Goal: Information Seeking & Learning: Learn about a topic

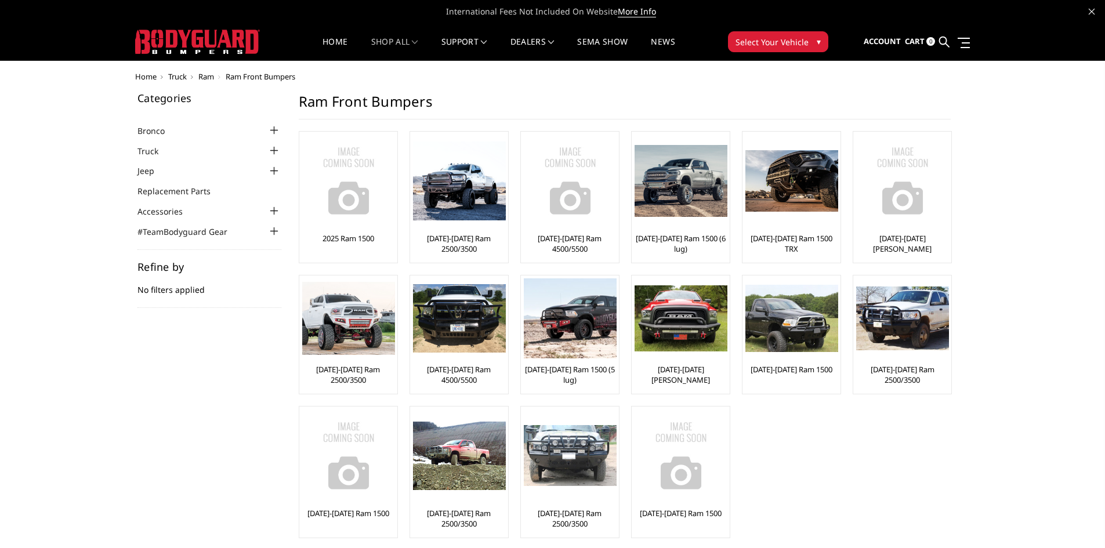
click at [274, 151] on div at bounding box center [274, 151] width 14 height 14
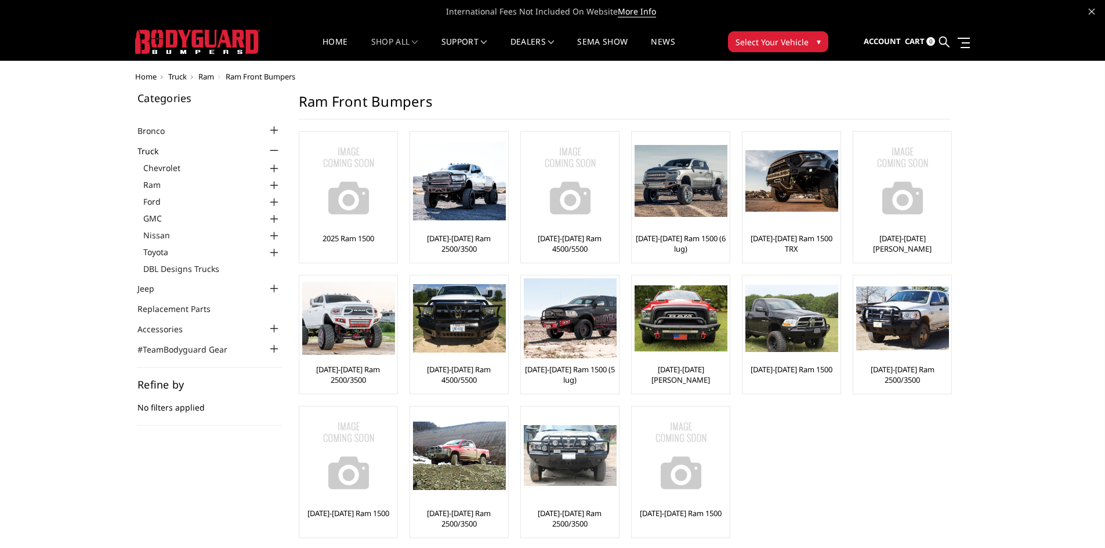
click at [275, 202] on div at bounding box center [274, 202] width 14 height 14
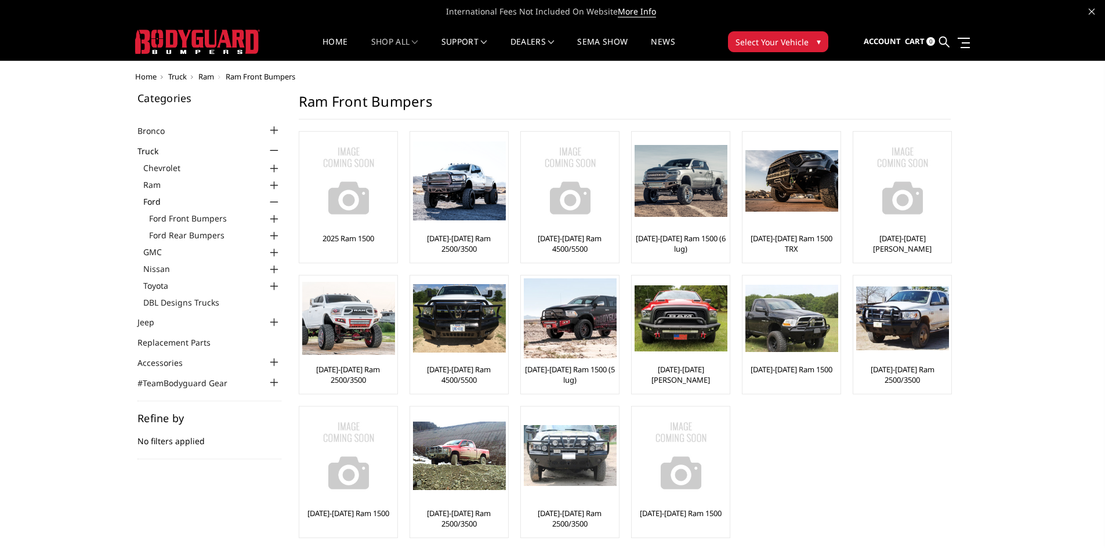
click at [273, 216] on div at bounding box center [274, 219] width 14 height 14
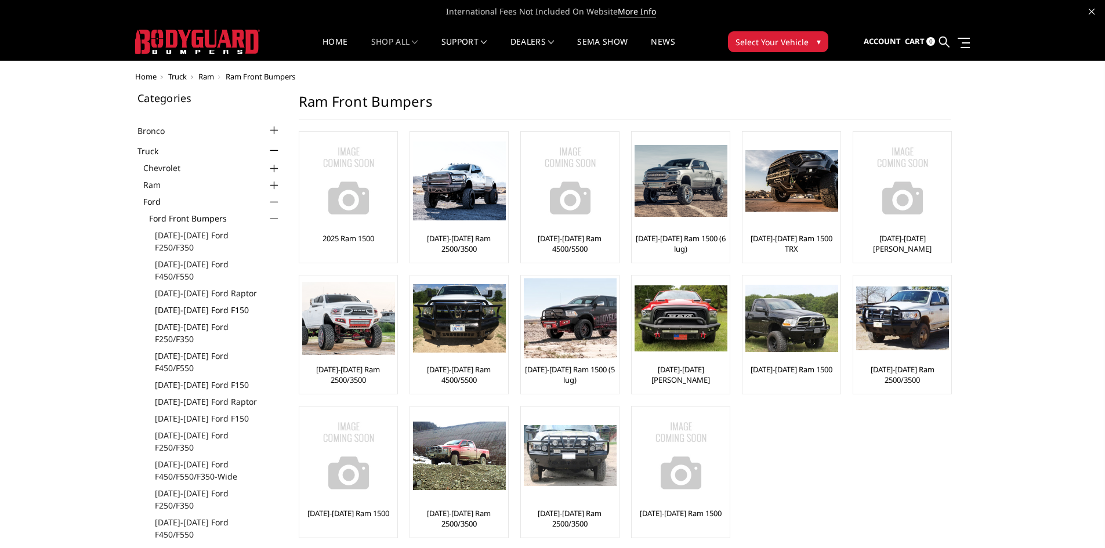
click at [184, 304] on link "[DATE]-[DATE] Ford F150" at bounding box center [218, 310] width 126 height 12
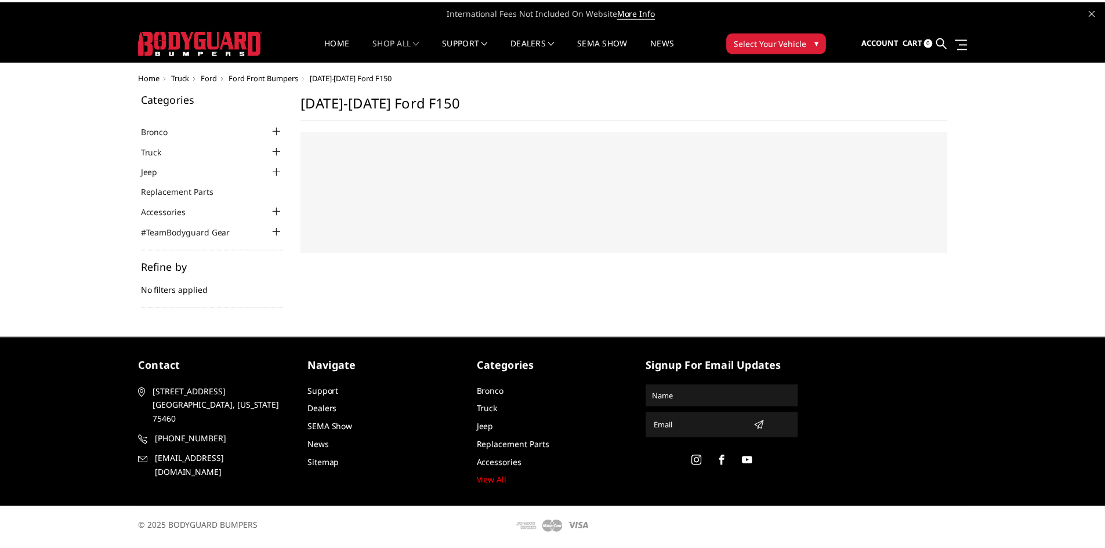
select select "US"
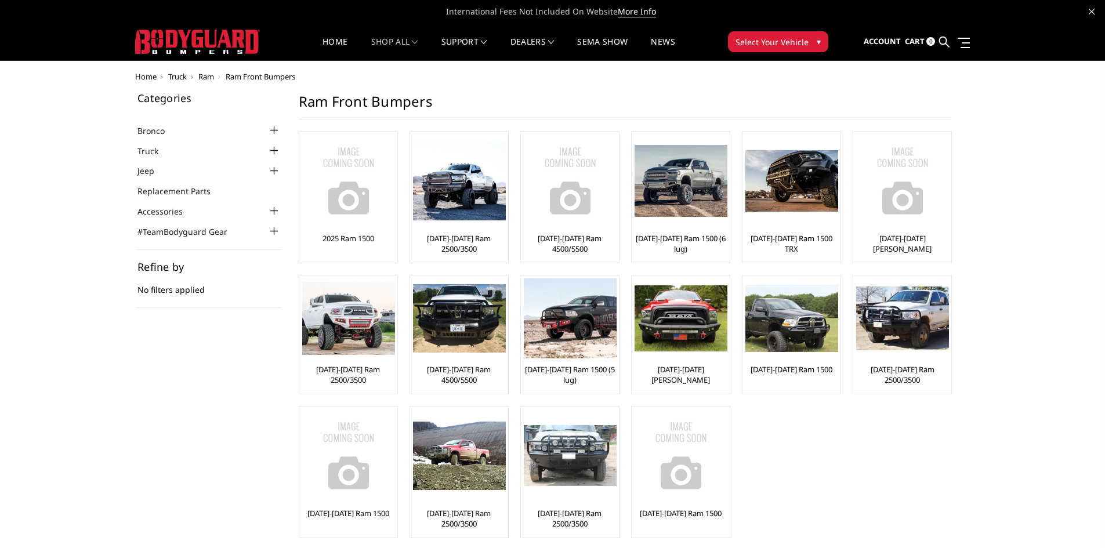
click at [271, 153] on div at bounding box center [274, 151] width 14 height 14
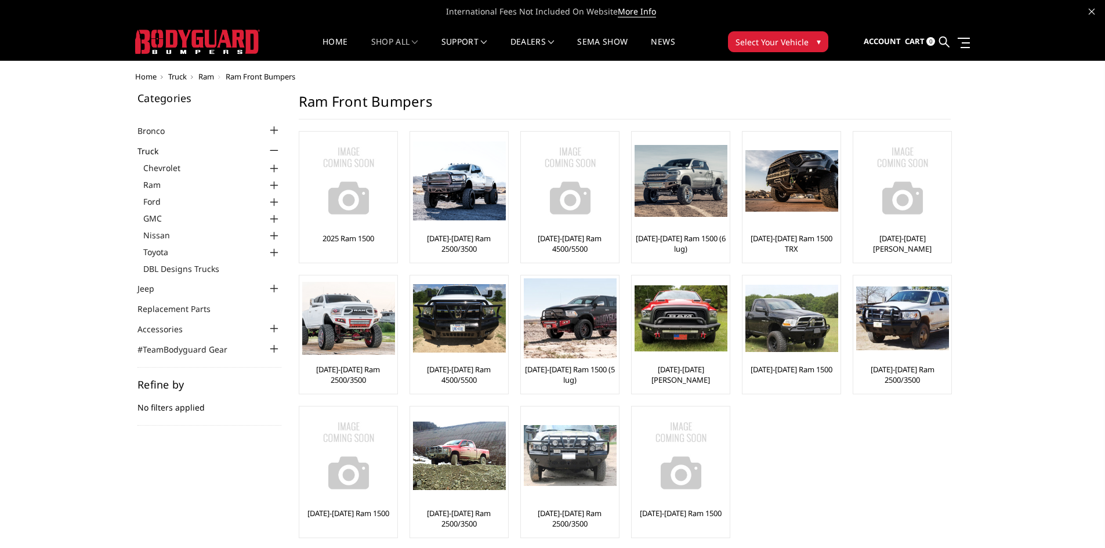
click at [275, 202] on div at bounding box center [274, 202] width 14 height 14
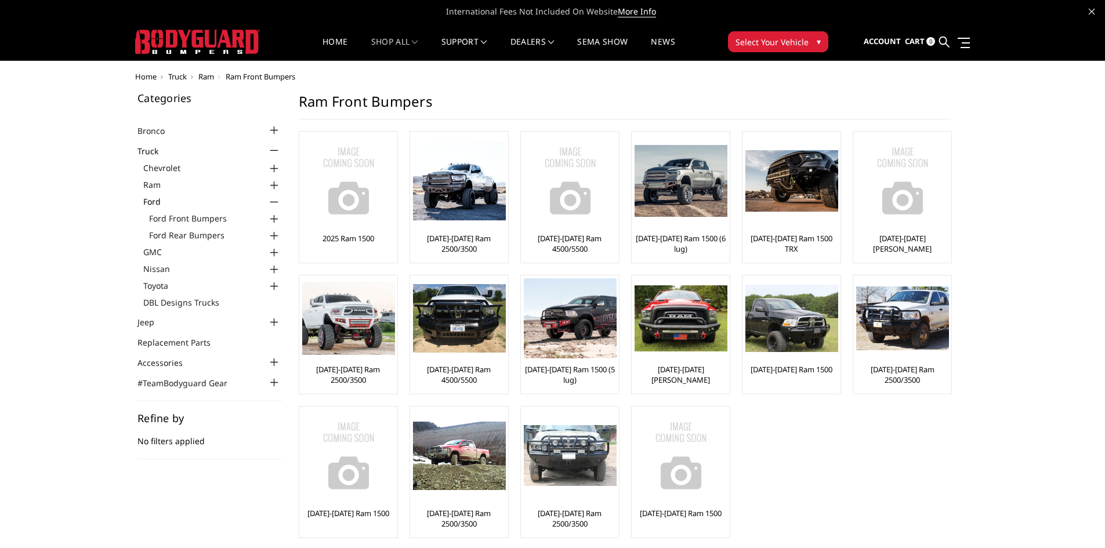
click at [274, 219] on div at bounding box center [274, 219] width 14 height 14
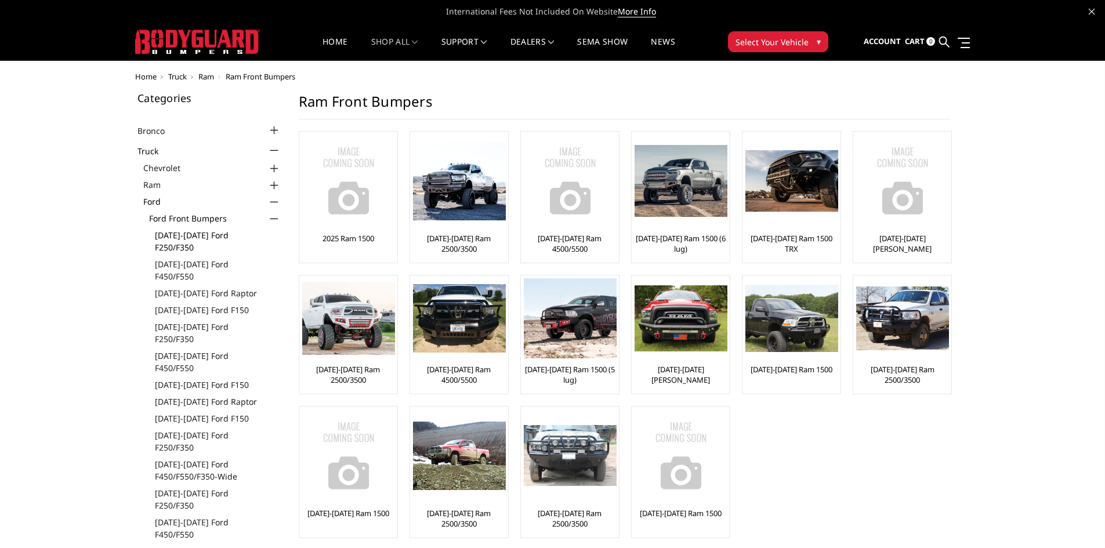
click at [197, 235] on link "[DATE]-[DATE] Ford F250/F350" at bounding box center [218, 241] width 126 height 24
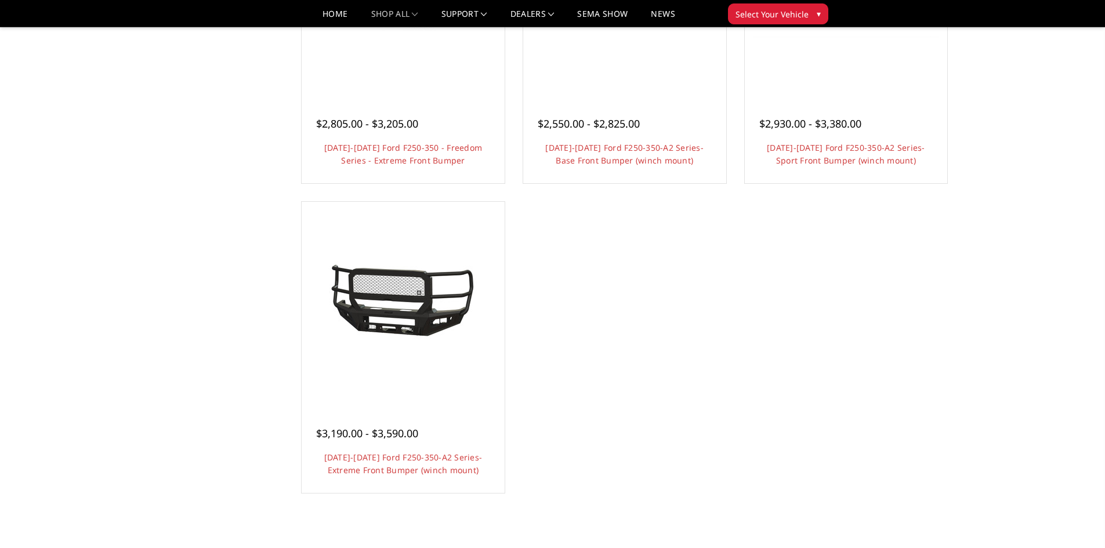
scroll to position [870, 0]
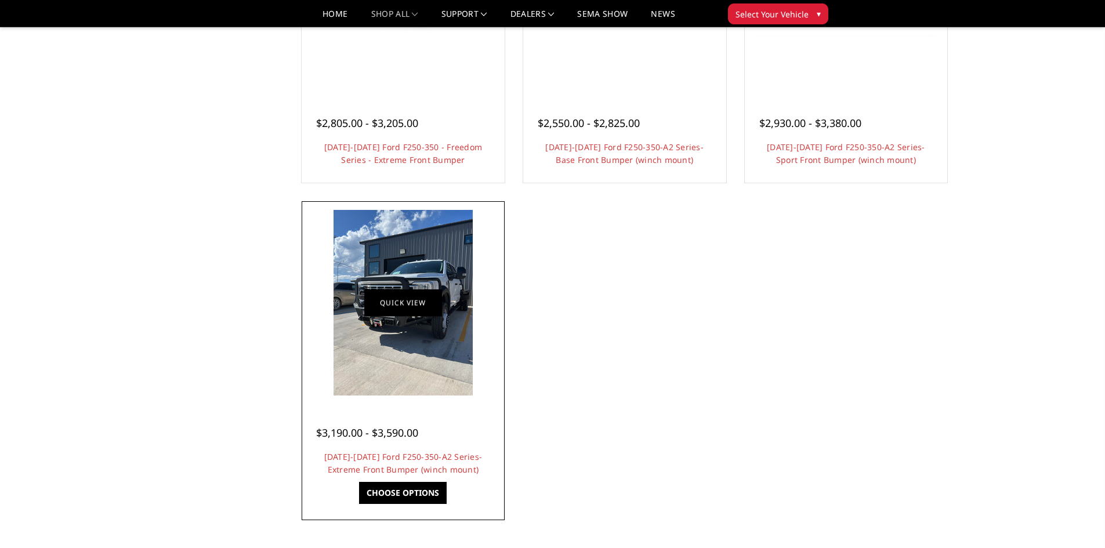
click at [409, 300] on link "Quick view" at bounding box center [403, 302] width 78 height 27
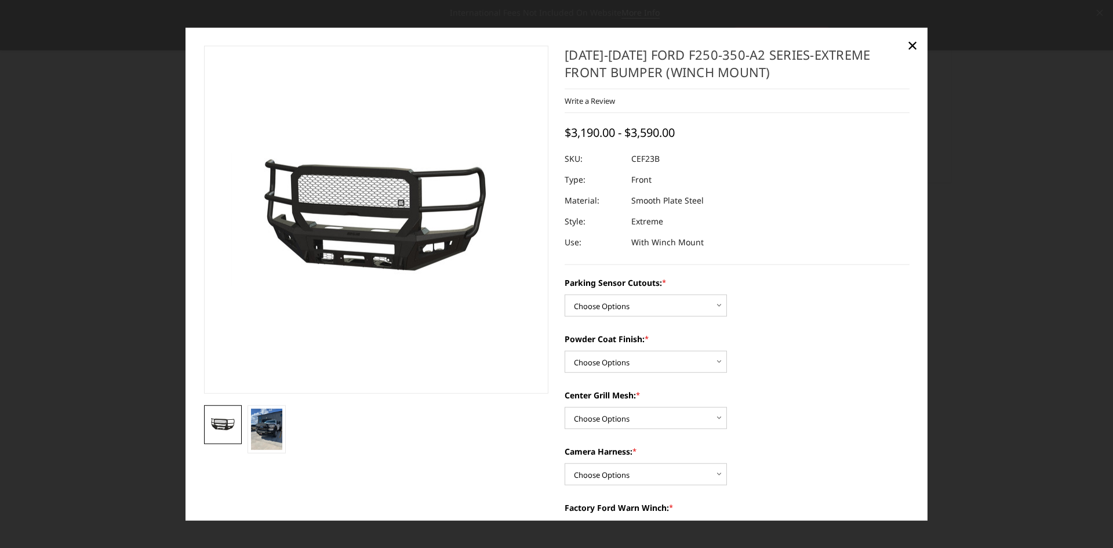
click at [95, 282] on div at bounding box center [556, 274] width 1113 height 548
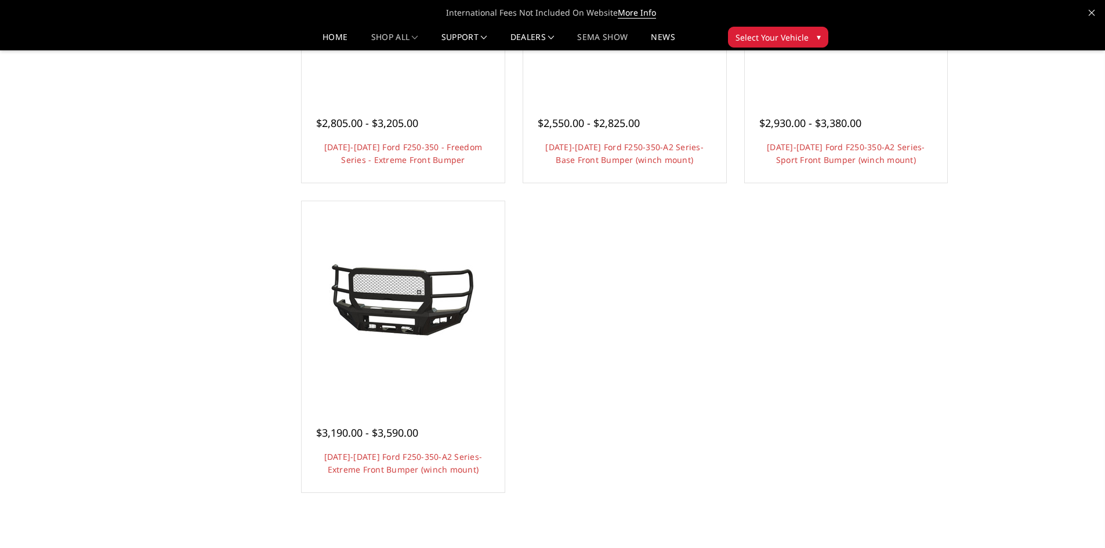
click at [616, 39] on link "SEMA Show" at bounding box center [602, 41] width 50 height 17
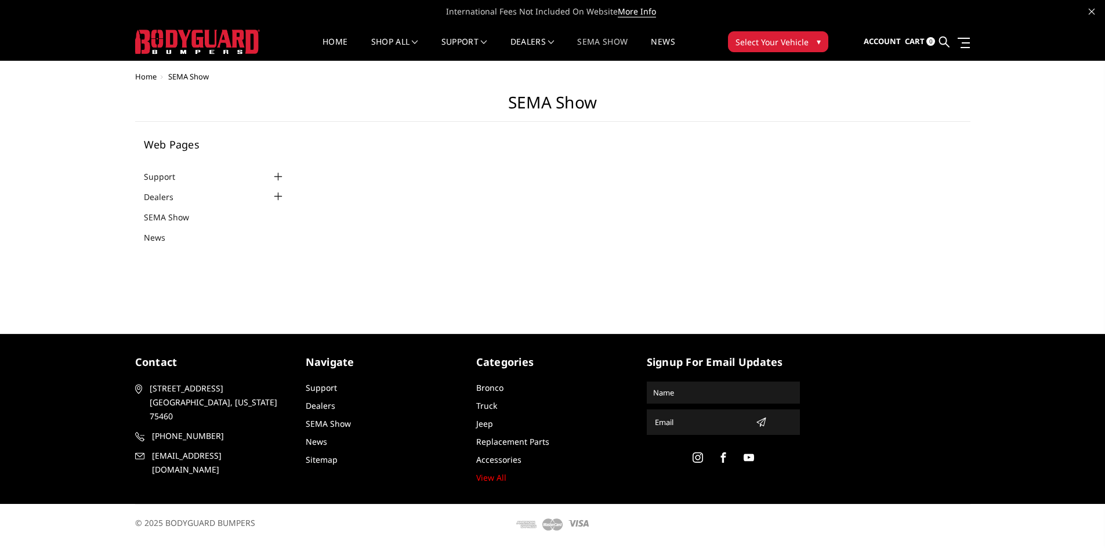
select select "US"
